Goal: Task Accomplishment & Management: Use online tool/utility

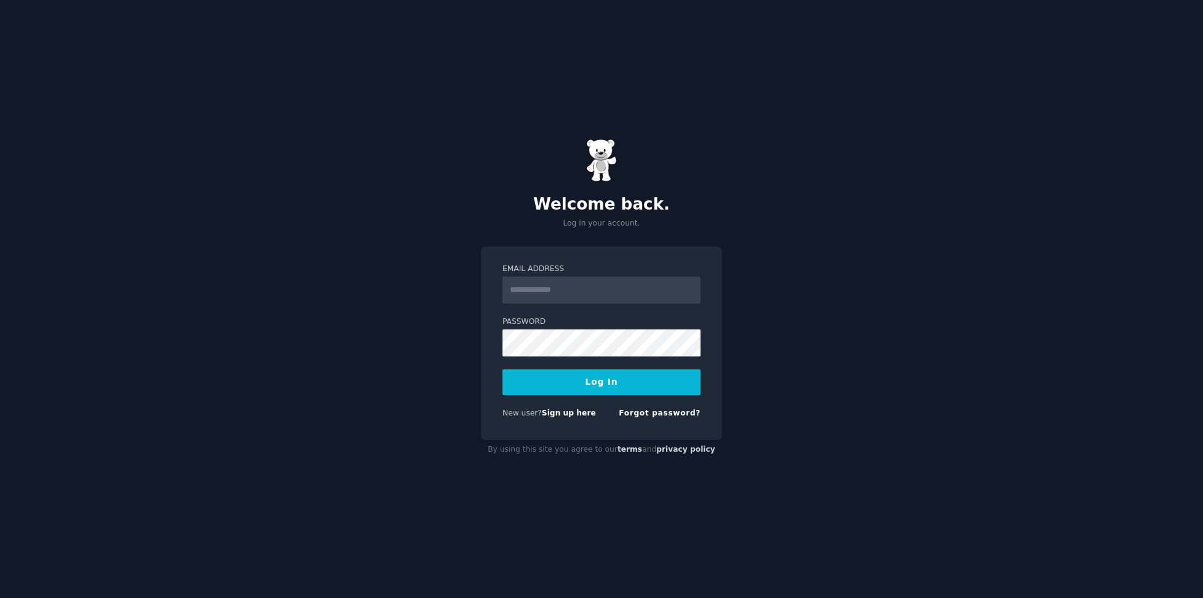
click at [558, 293] on input "Email Address" at bounding box center [601, 290] width 198 height 27
type input "**********"
click at [571, 382] on button "Log In" at bounding box center [601, 382] width 198 height 26
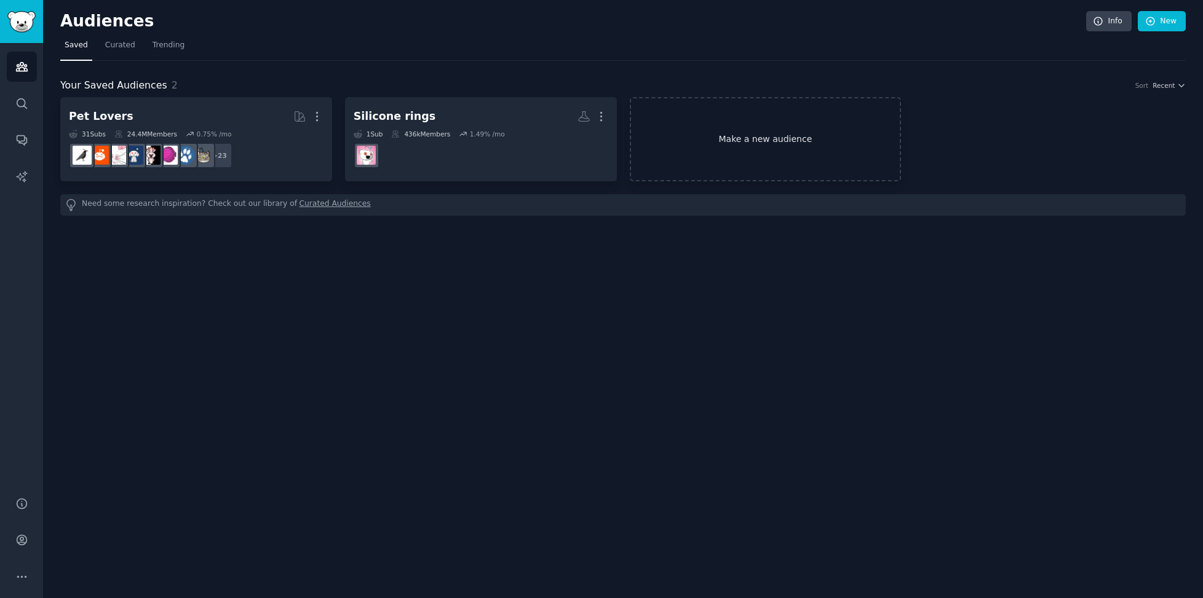
click at [737, 109] on link "Make a new audience" at bounding box center [766, 139] width 272 height 84
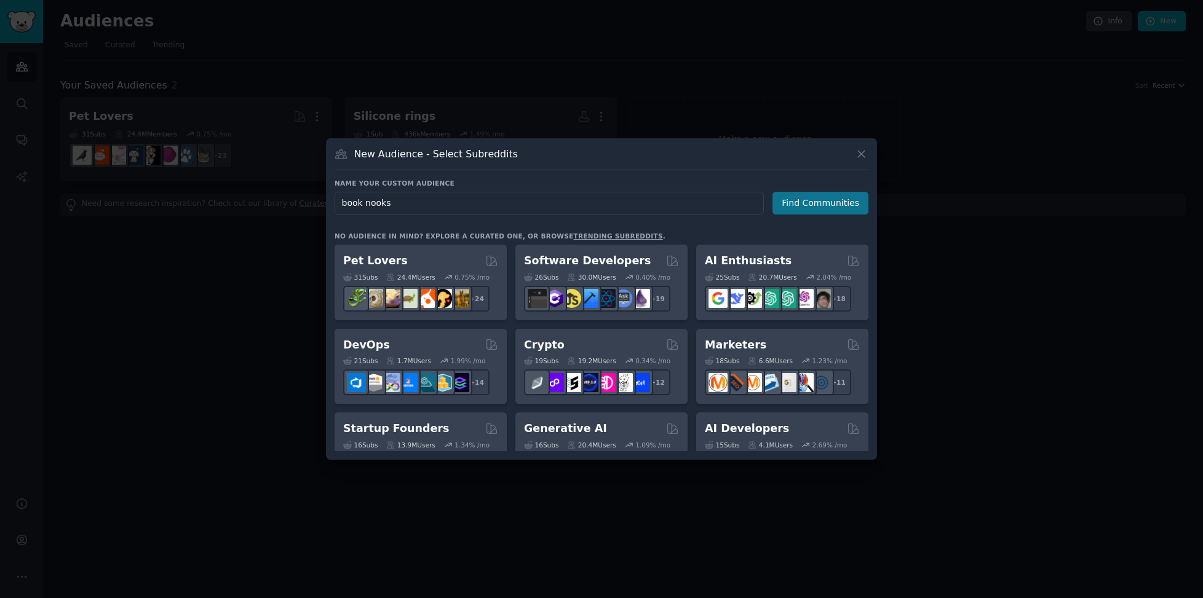
type input "book nooks"
click at [798, 203] on button "Find Communities" at bounding box center [820, 203] width 96 height 23
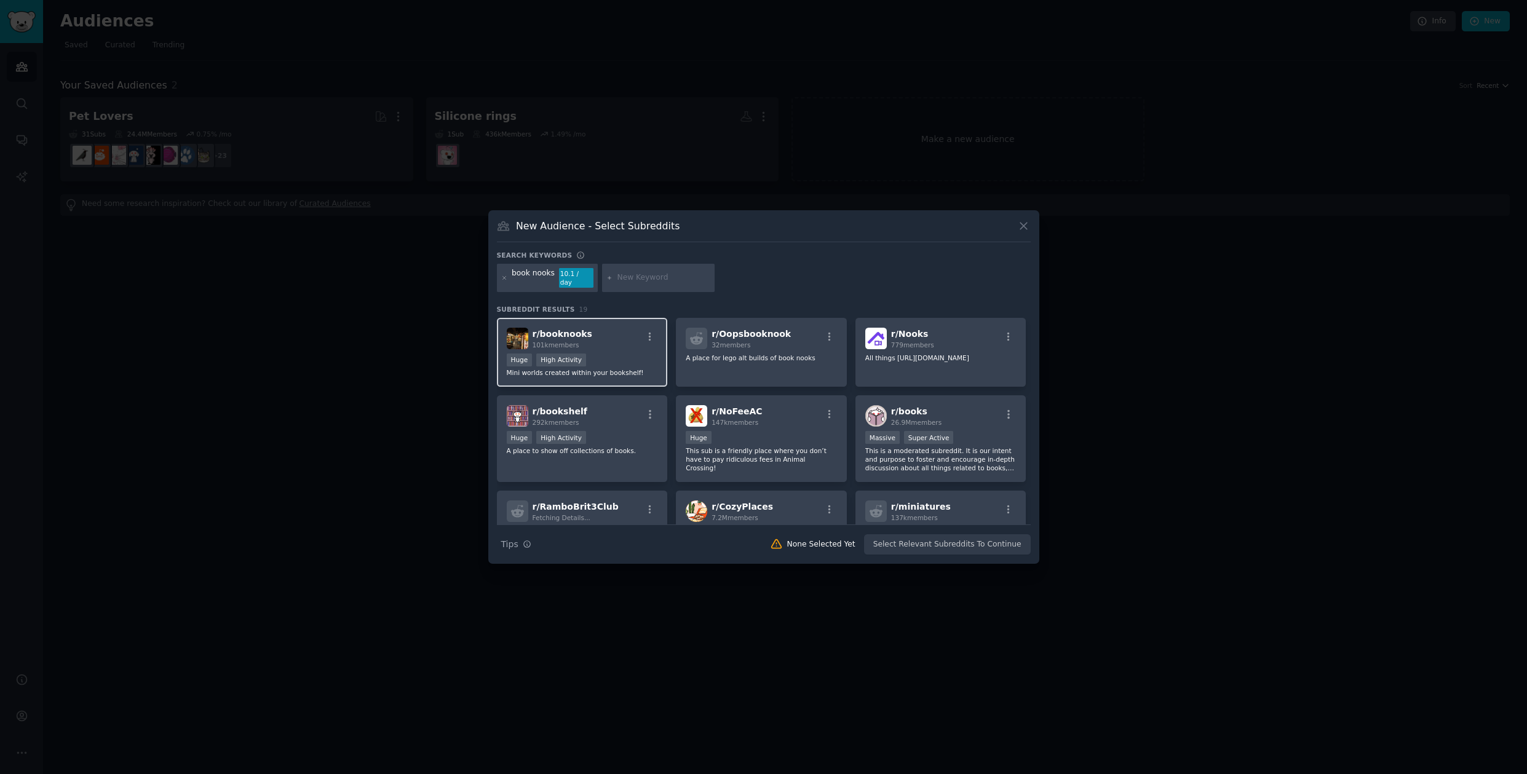
click at [596, 362] on div "Huge High Activity" at bounding box center [582, 361] width 151 height 15
click at [1005, 548] on button "Create Audience" at bounding box center [989, 544] width 81 height 21
